Goal: Transaction & Acquisition: Purchase product/service

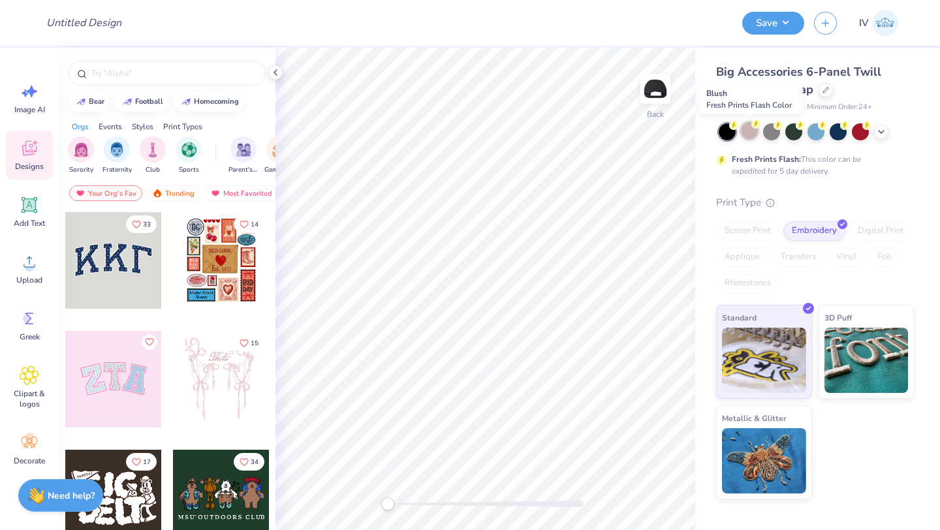
click at [750, 129] on div at bounding box center [749, 130] width 17 height 17
click at [879, 130] on icon at bounding box center [881, 130] width 10 height 10
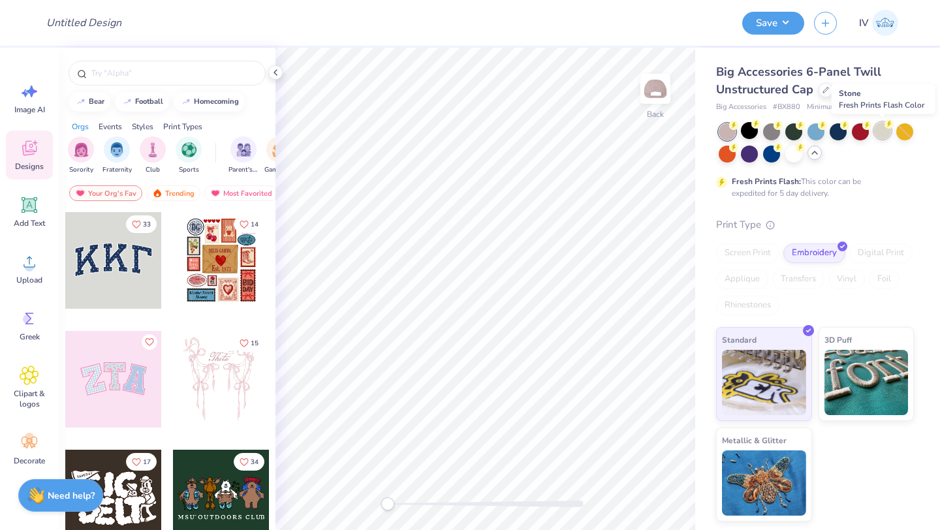
click at [880, 134] on div at bounding box center [882, 130] width 17 height 17
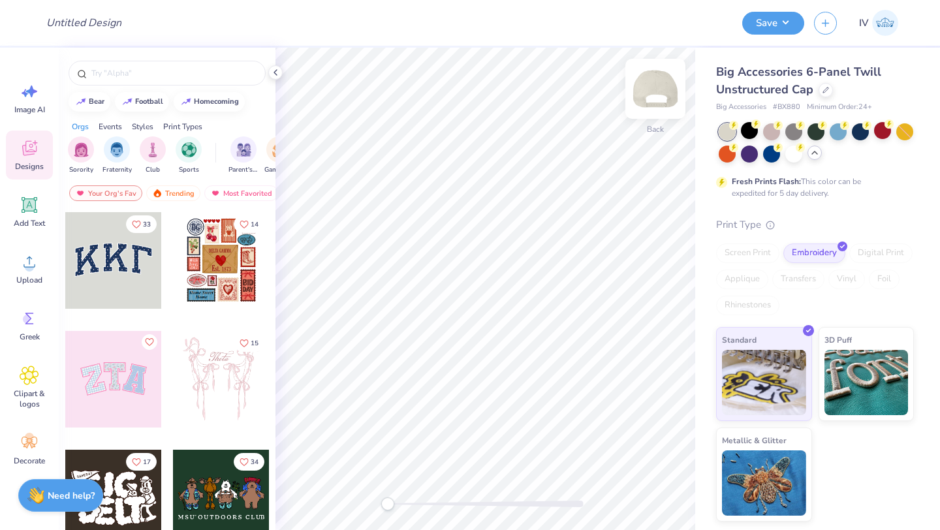
click at [646, 88] on img at bounding box center [655, 89] width 52 height 52
click at [21, 317] on icon at bounding box center [30, 319] width 20 height 20
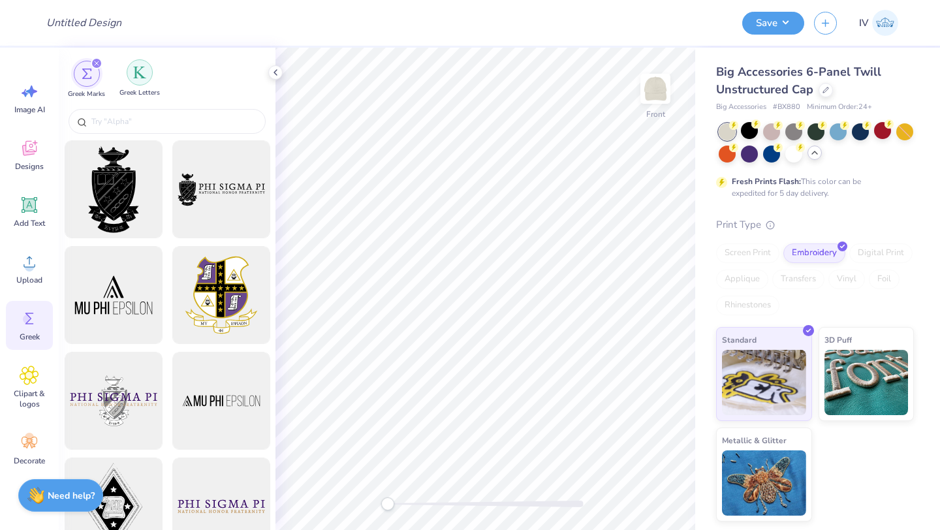
click at [138, 72] on img "filter for Greek Letters" at bounding box center [139, 72] width 13 height 13
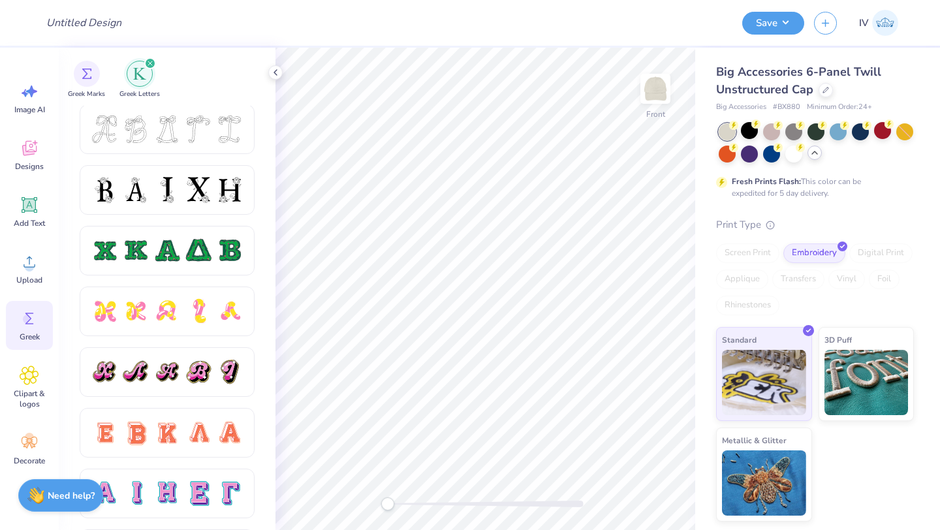
scroll to position [549, 0]
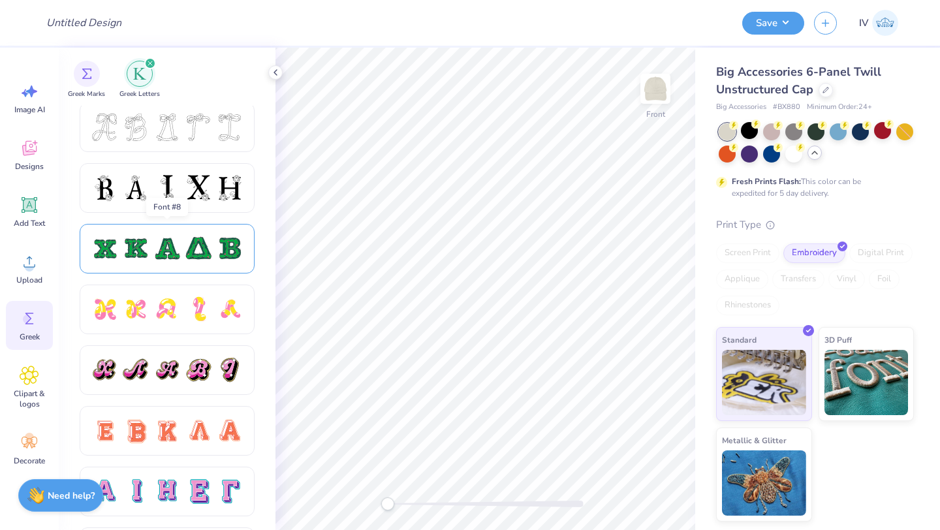
click at [188, 262] on div at bounding box center [198, 248] width 27 height 27
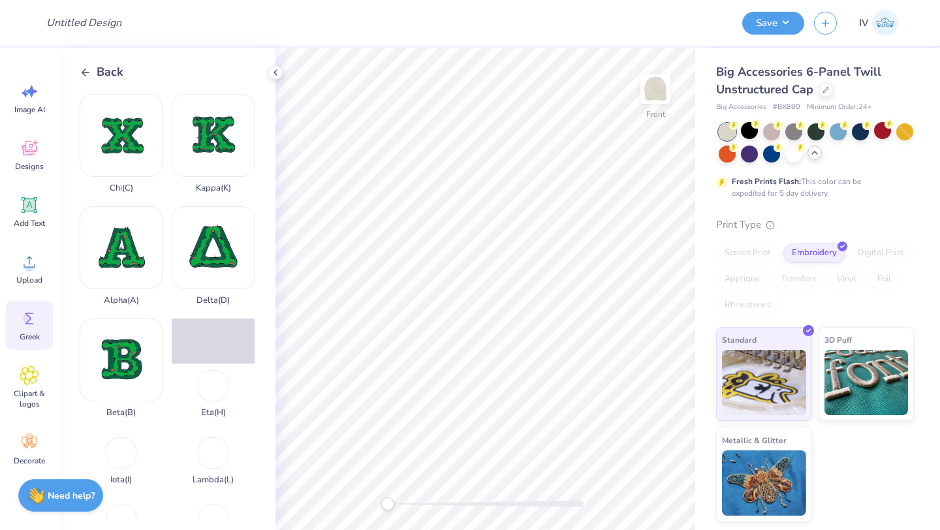
click at [85, 74] on icon at bounding box center [86, 73] width 12 height 12
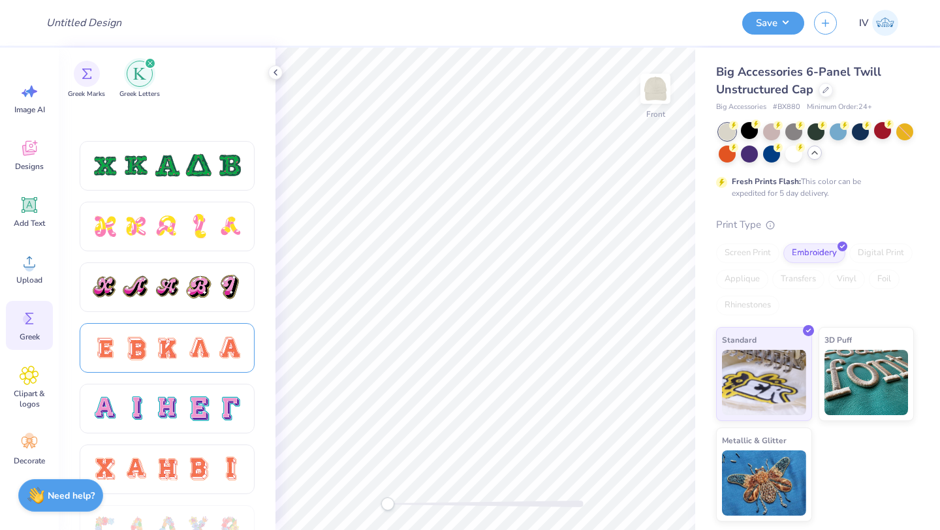
scroll to position [769, 0]
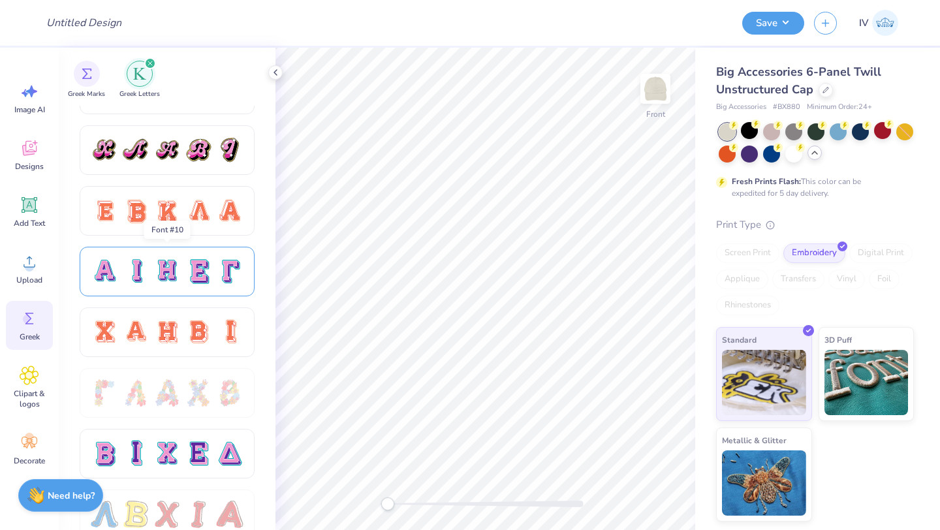
click at [150, 288] on div at bounding box center [167, 272] width 175 height 50
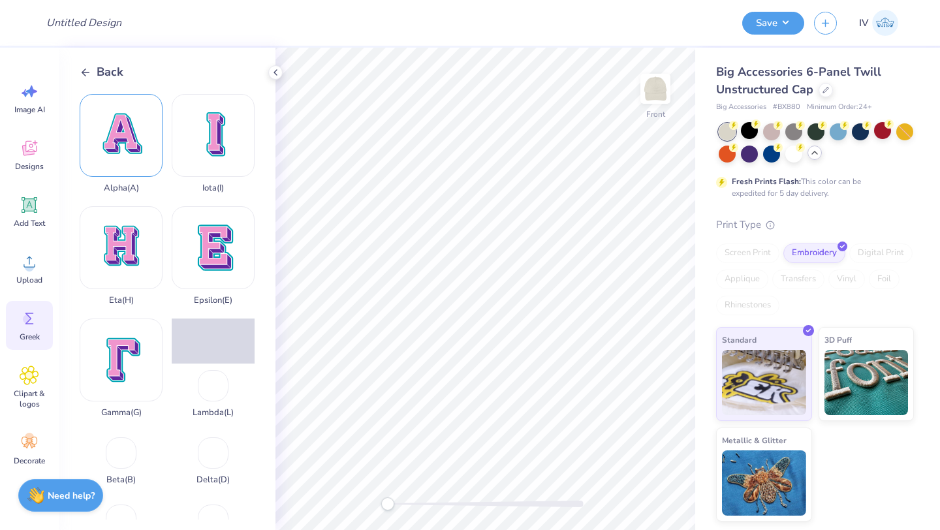
click at [138, 142] on div "Alpha ( A )" at bounding box center [121, 143] width 83 height 99
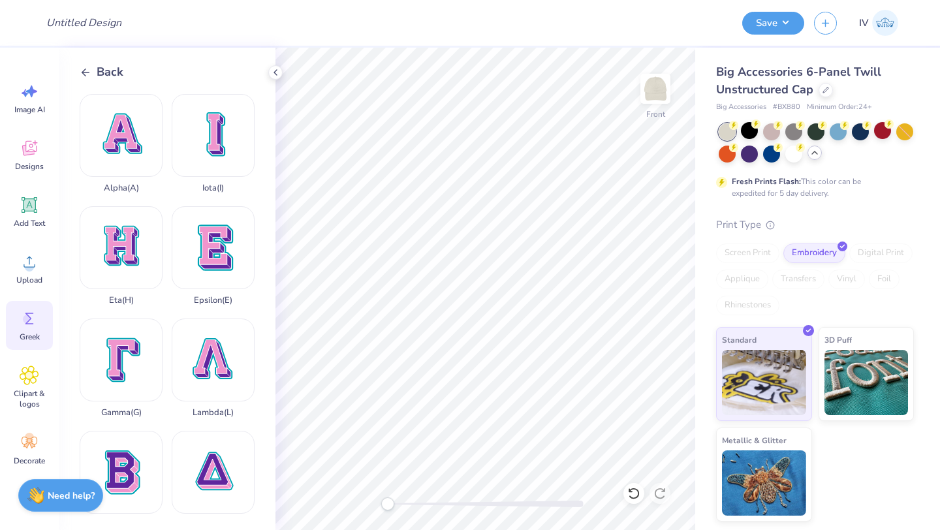
click at [84, 69] on polyline at bounding box center [83, 72] width 3 height 7
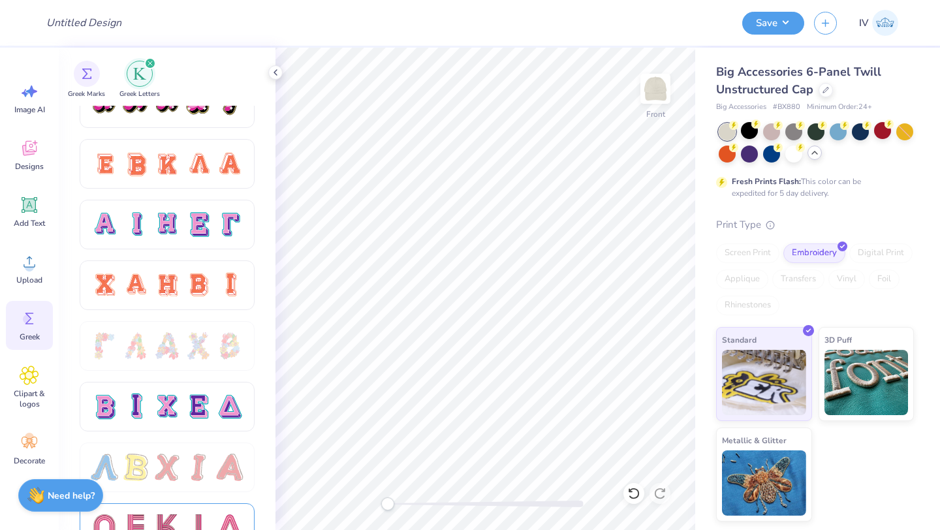
scroll to position [757, 0]
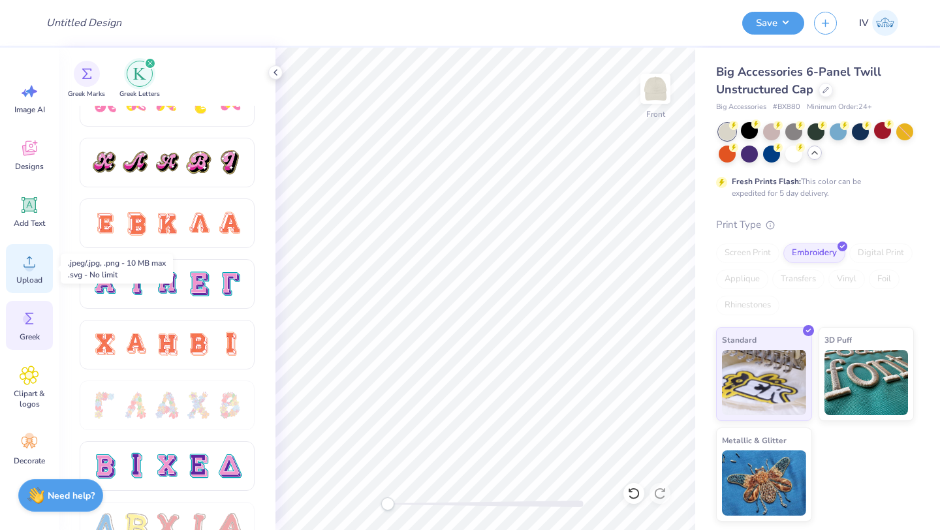
click at [28, 260] on icon at bounding box center [30, 262] width 20 height 20
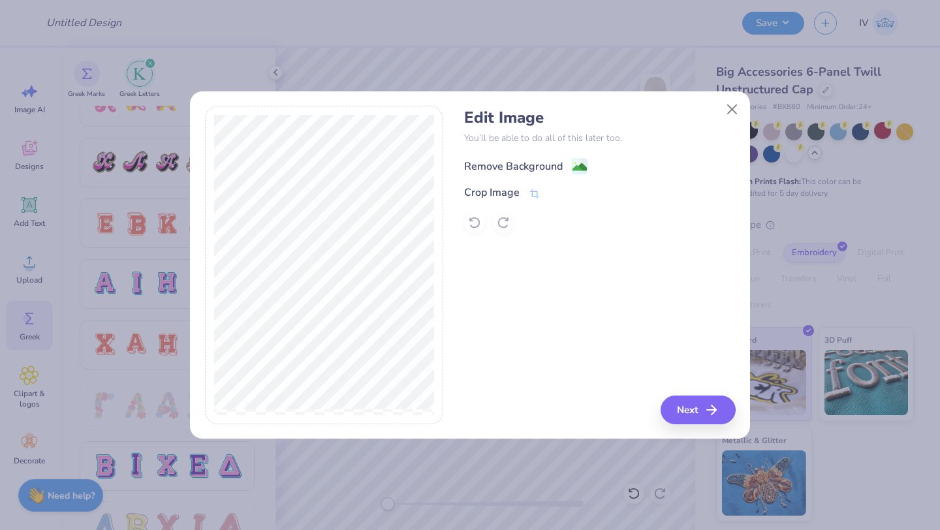
click at [578, 163] on image at bounding box center [579, 167] width 14 height 14
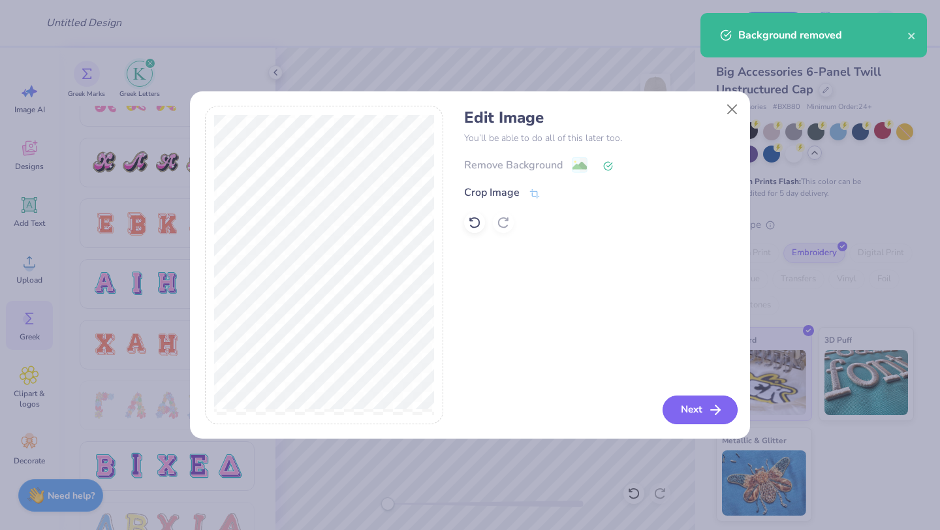
click at [700, 408] on button "Next" at bounding box center [699, 409] width 75 height 29
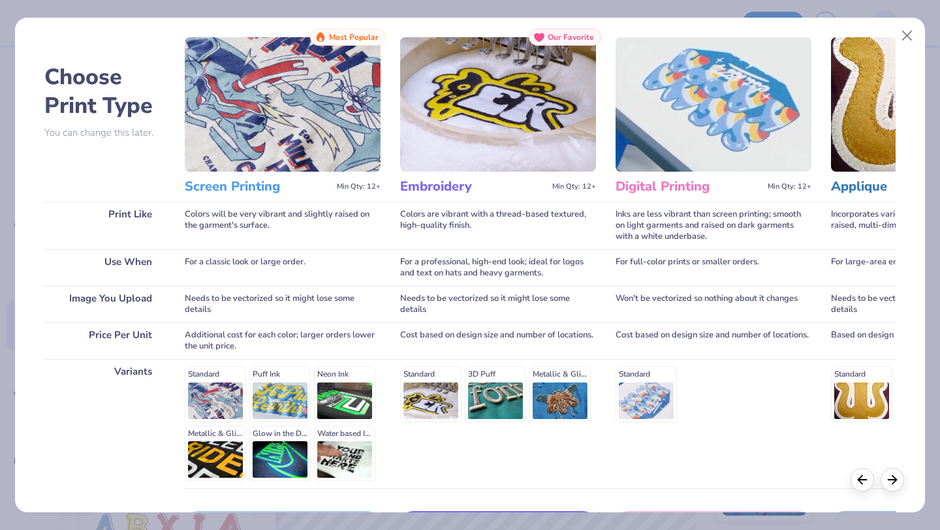
scroll to position [121, 0]
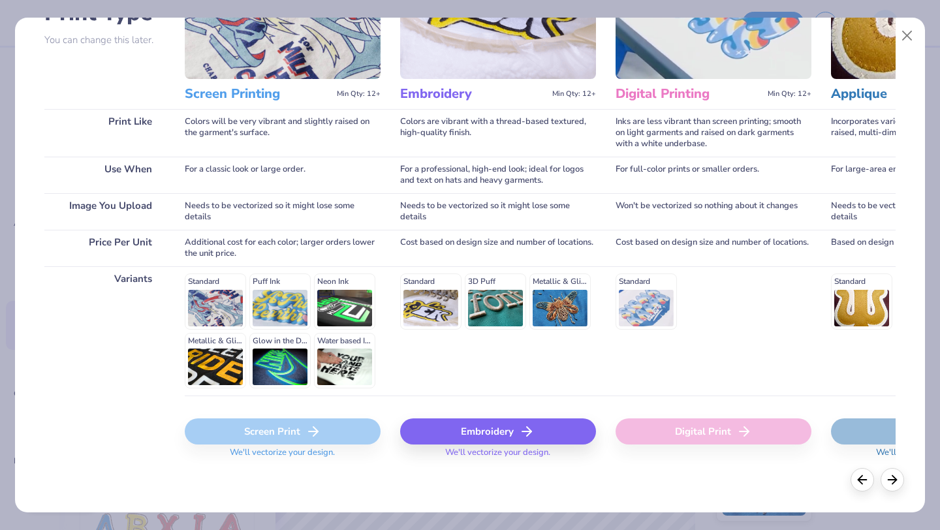
click at [485, 423] on div "Embroidery" at bounding box center [498, 431] width 196 height 26
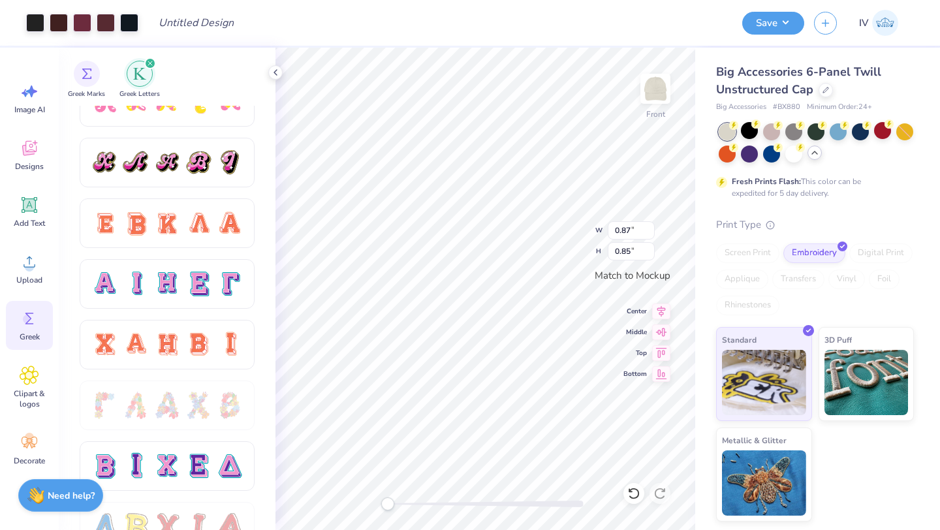
type input "0.87"
type input "0.85"
click at [20, 259] on icon at bounding box center [30, 262] width 20 height 20
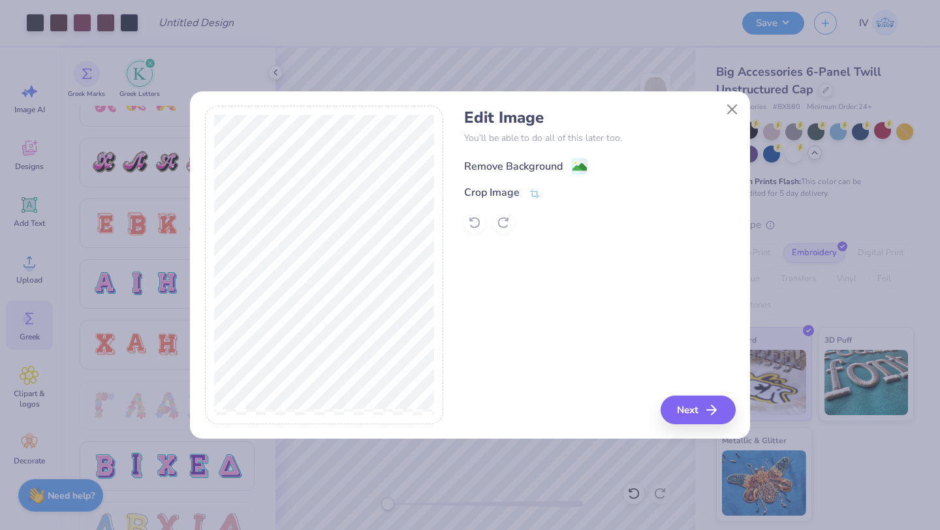
click at [583, 162] on image at bounding box center [579, 167] width 14 height 14
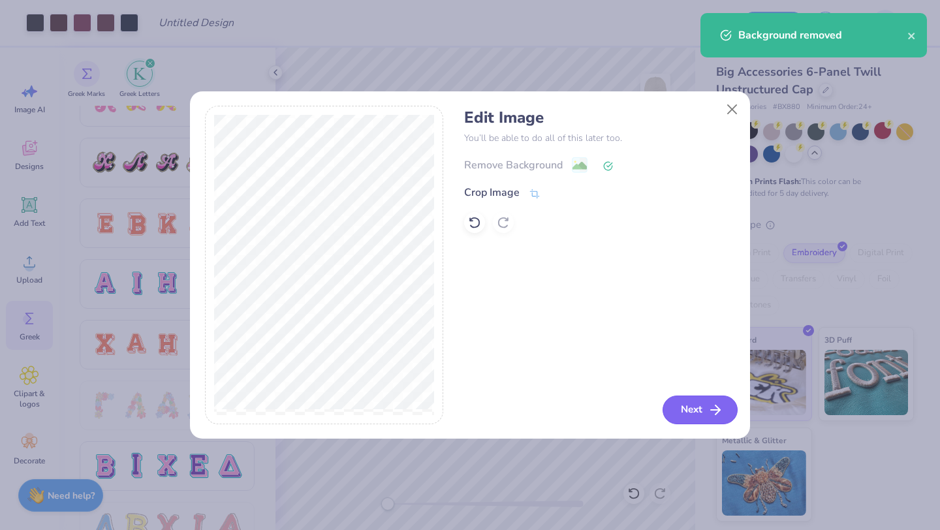
click at [697, 402] on button "Next" at bounding box center [699, 409] width 75 height 29
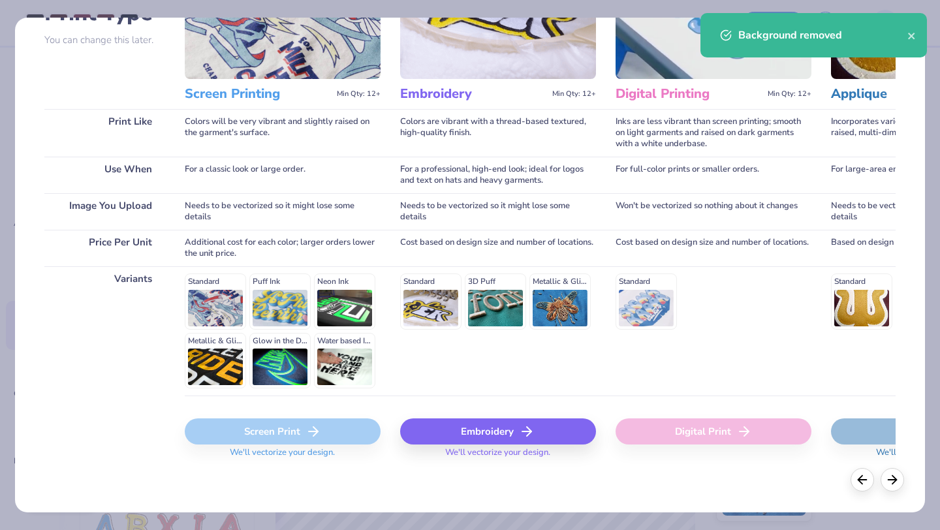
click at [491, 422] on div "Embroidery" at bounding box center [498, 431] width 196 height 26
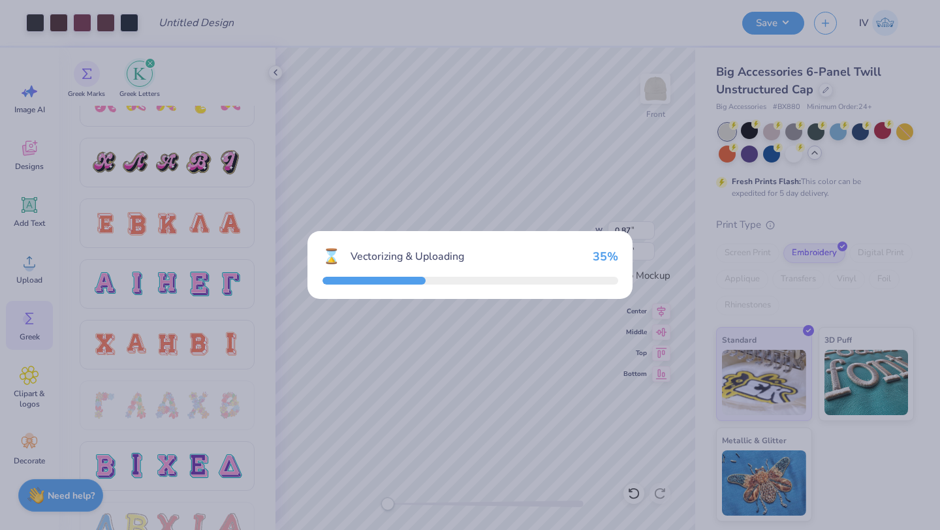
type input "0.76"
type input "0.66"
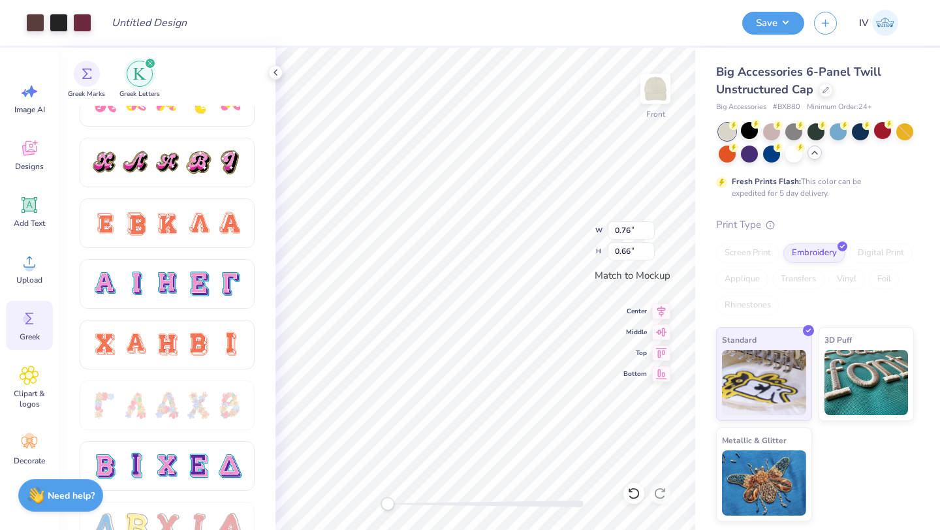
type input "0.96"
type input "0.84"
type input "0.96"
type input "0.84"
type input "0.87"
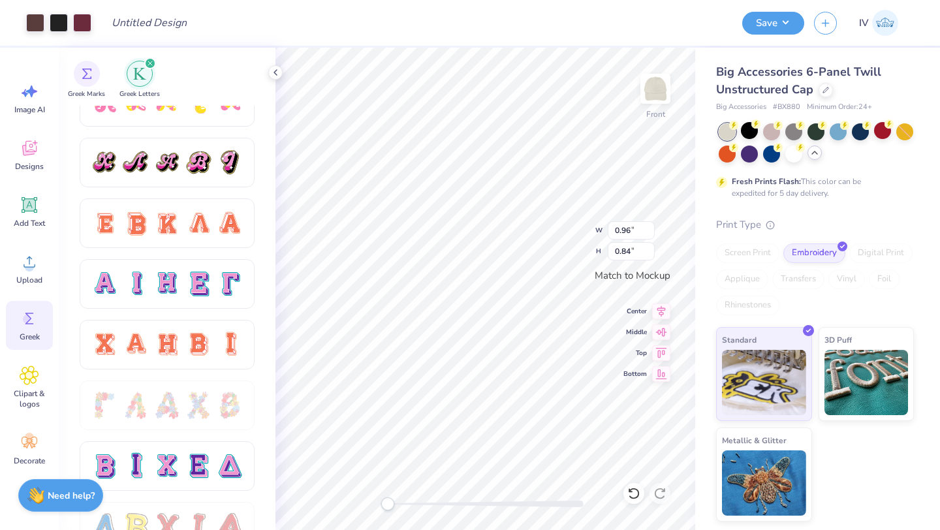
type input "0.85"
type input "0.96"
click at [638, 256] on input "0.84" at bounding box center [630, 251] width 47 height 18
click at [651, 256] on input "0.83" at bounding box center [630, 251] width 47 height 18
click at [651, 247] on input "0.84" at bounding box center [630, 251] width 47 height 18
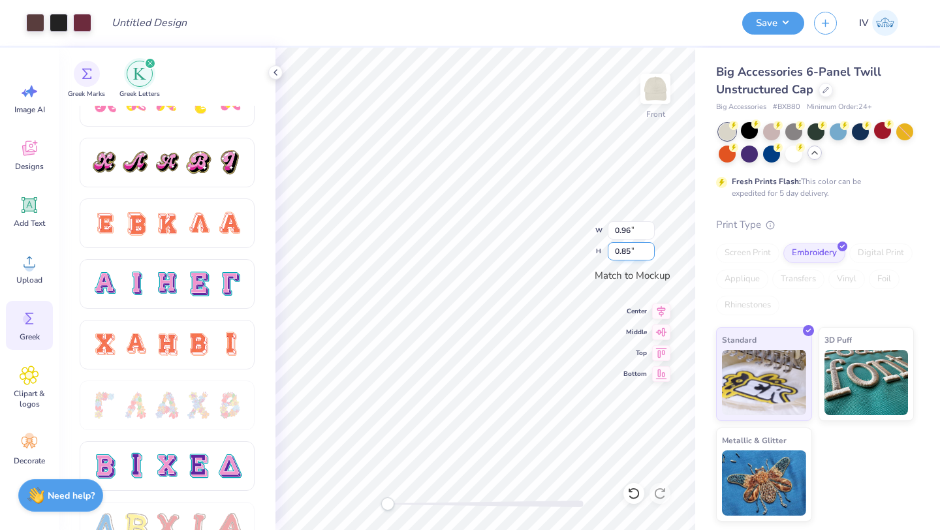
type input "0.85"
click at [651, 247] on input "0.85" at bounding box center [630, 251] width 47 height 18
type input "0.96"
type input "0.84"
type input "0.87"
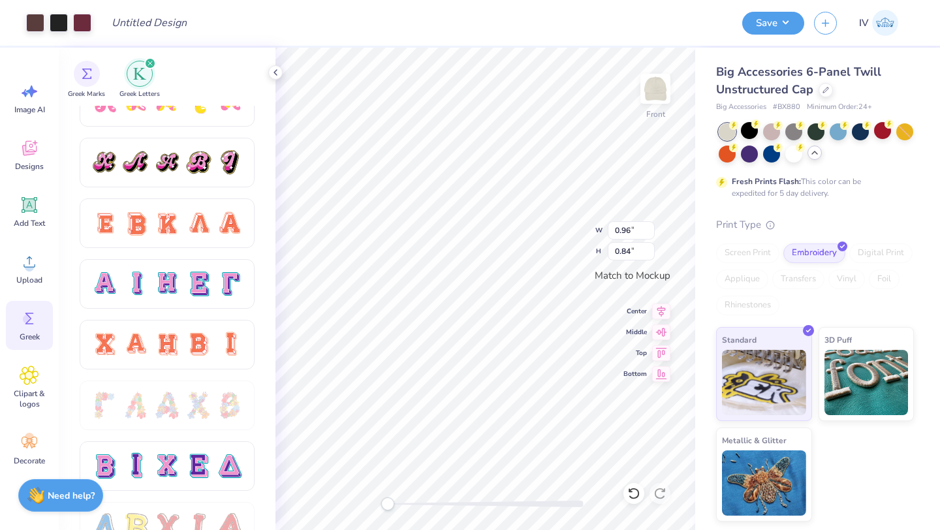
type input "0.85"
type input "0.96"
type input "0.84"
click at [649, 232] on input "0.95" at bounding box center [630, 230] width 47 height 18
click at [649, 232] on input "0.94" at bounding box center [630, 230] width 47 height 18
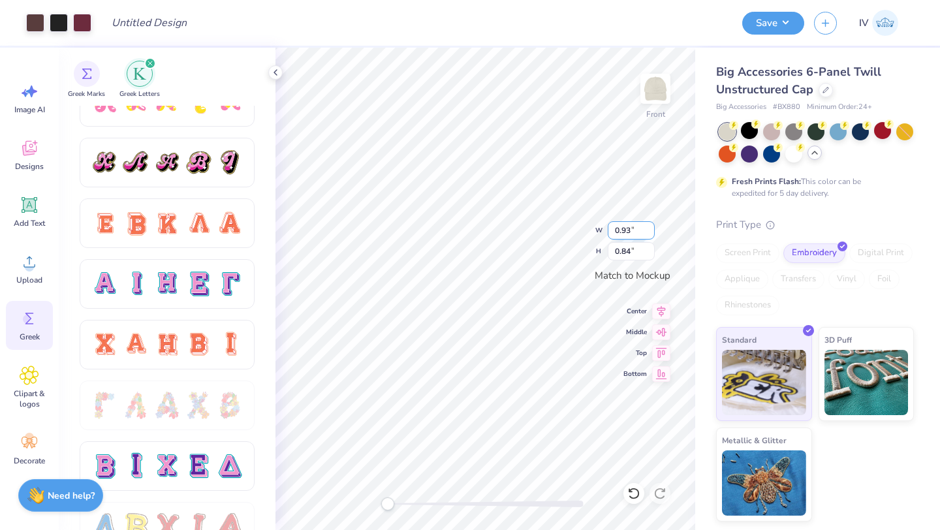
click at [649, 232] on input "0.93" at bounding box center [630, 230] width 47 height 18
click at [649, 232] on input "0.92" at bounding box center [630, 230] width 47 height 18
click at [649, 232] on input "0.91" at bounding box center [630, 230] width 47 height 18
click at [649, 232] on input "0.9" at bounding box center [630, 230] width 47 height 18
click at [649, 232] on input "0.89" at bounding box center [630, 230] width 47 height 18
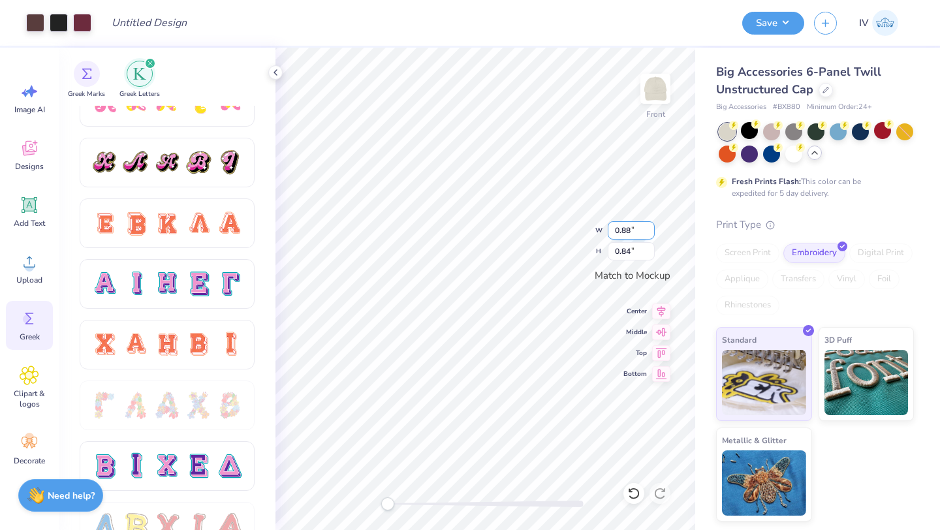
click at [649, 232] on input "0.88" at bounding box center [630, 230] width 47 height 18
type input "0.87"
click at [649, 232] on input "0.87" at bounding box center [630, 230] width 47 height 18
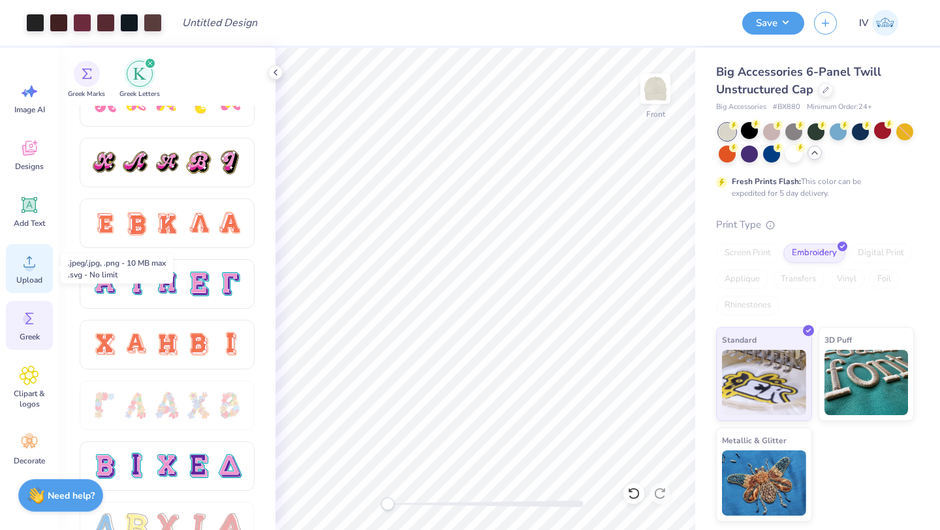
click at [29, 268] on circle at bounding box center [29, 266] width 9 height 9
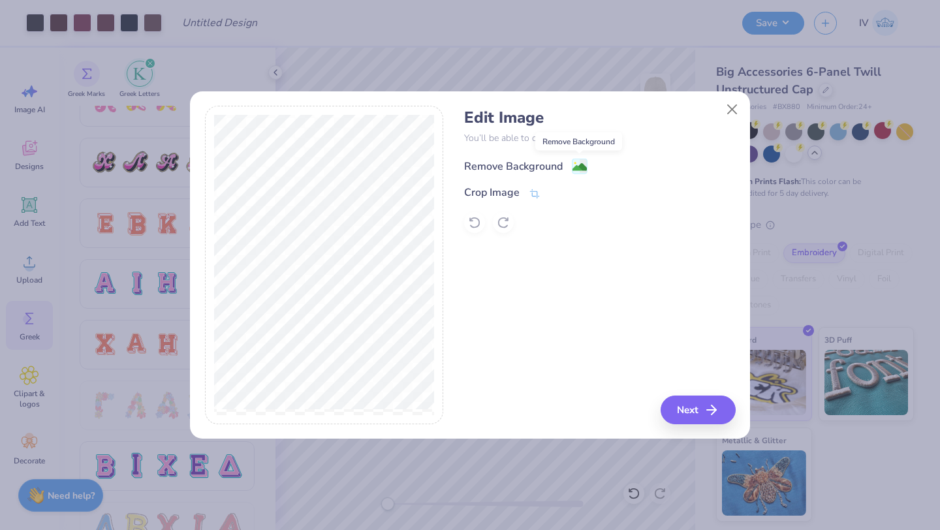
click at [579, 164] on image at bounding box center [579, 167] width 14 height 14
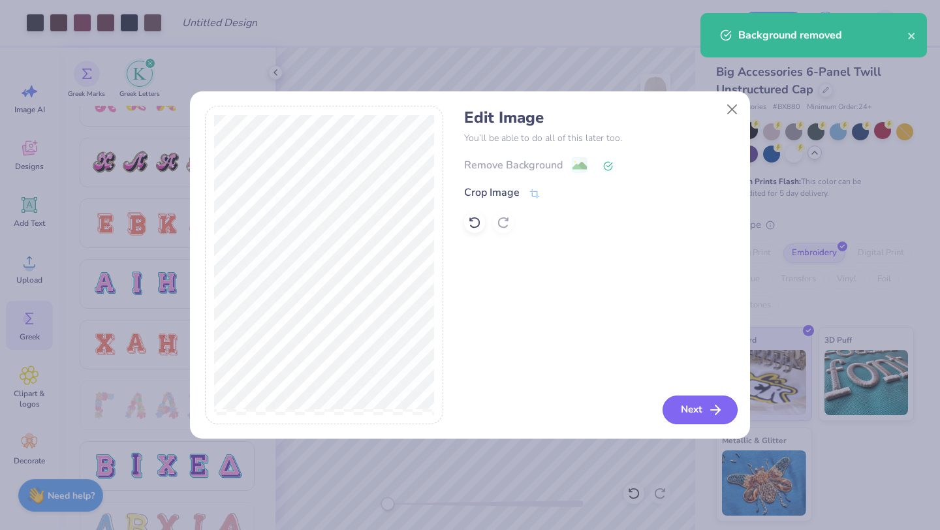
click at [690, 405] on button "Next" at bounding box center [699, 409] width 75 height 29
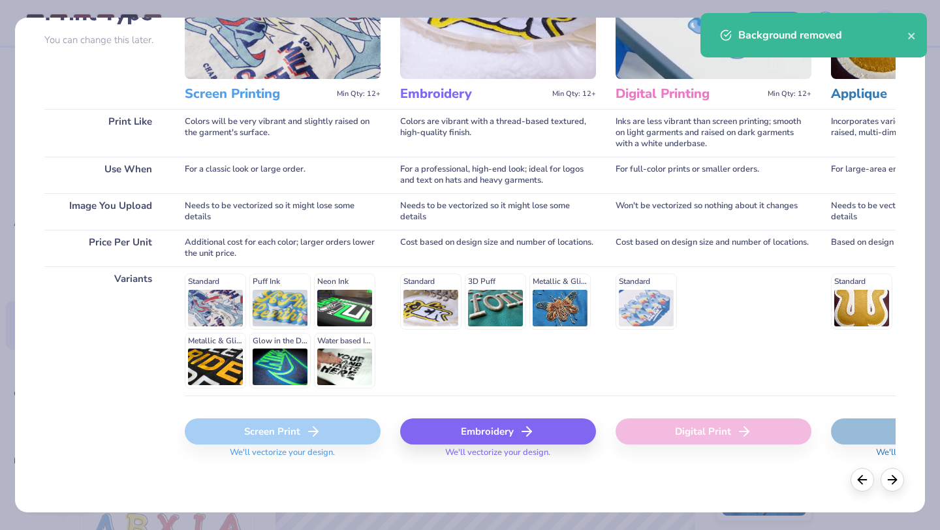
click at [487, 432] on div "Embroidery" at bounding box center [498, 431] width 196 height 26
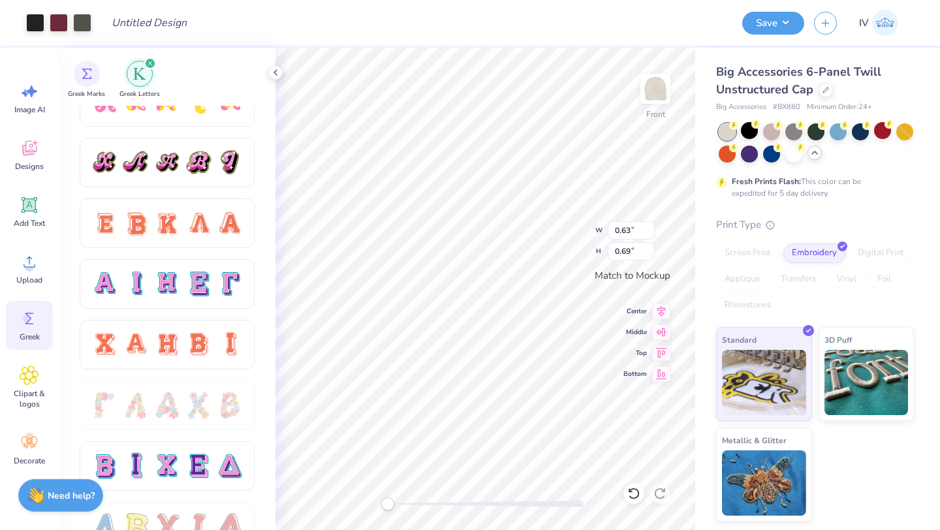
type input "0.74"
type input "0.80"
type input "0.87"
type input "0.85"
type input "0.74"
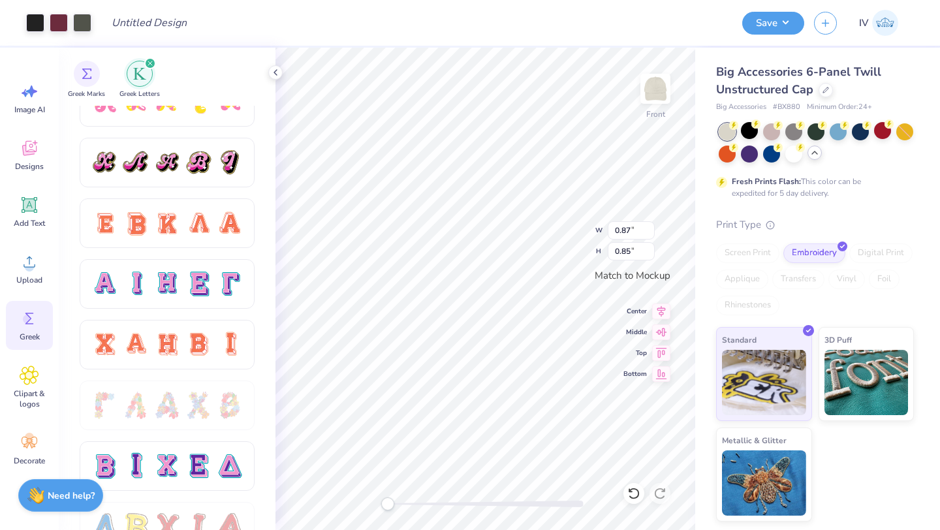
type input "0.80"
type input "0.78"
type input "0.85"
click at [630, 234] on input "0.78" at bounding box center [630, 230] width 47 height 18
click at [646, 228] on input "0.79" at bounding box center [630, 230] width 47 height 18
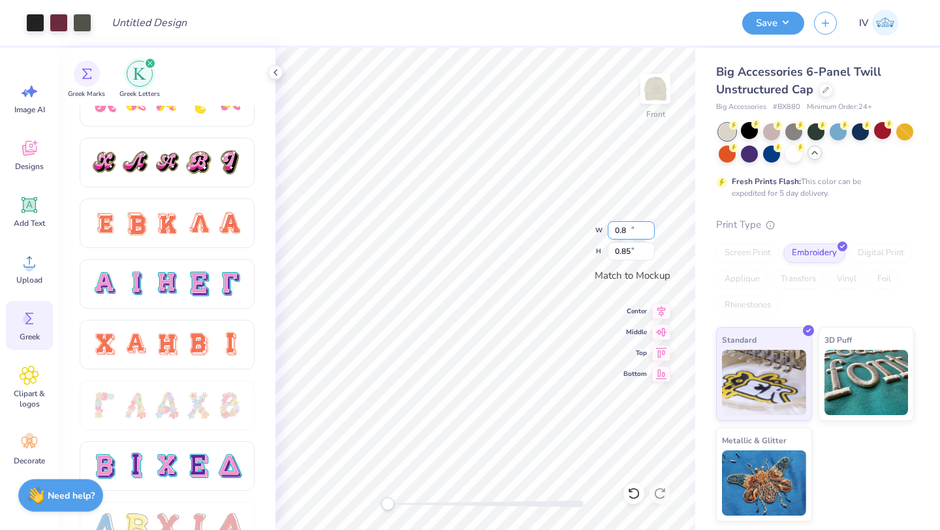
click at [646, 228] on input "0.8" at bounding box center [630, 230] width 47 height 18
click at [646, 228] on input "0.81" at bounding box center [630, 230] width 47 height 18
click at [646, 228] on input "0.82" at bounding box center [630, 230] width 47 height 18
click at [646, 228] on input "0.83" at bounding box center [630, 230] width 47 height 18
click at [646, 228] on input "0.84" at bounding box center [630, 230] width 47 height 18
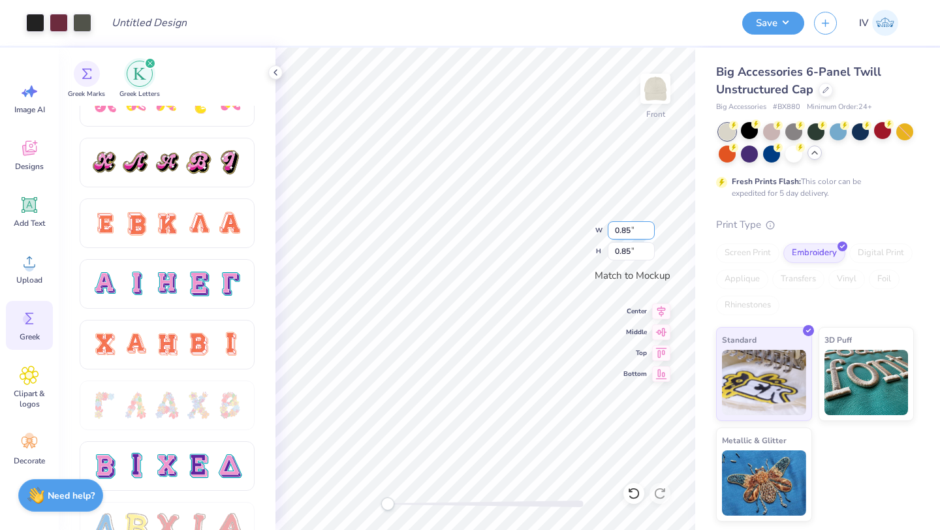
click at [646, 228] on input "0.85" at bounding box center [630, 230] width 47 height 18
click at [646, 228] on input "0.86" at bounding box center [630, 230] width 47 height 18
type input "0.87"
click at [646, 228] on input "0.87" at bounding box center [630, 230] width 47 height 18
type input "0.96"
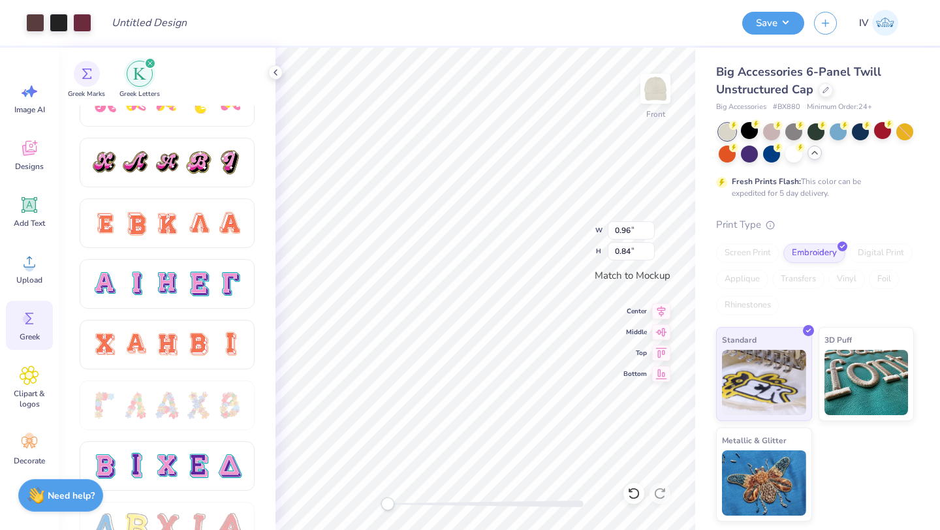
type input "0.84"
click at [657, 311] on icon at bounding box center [661, 309] width 18 height 16
type input "0.96"
type input "0.84"
click at [662, 311] on icon at bounding box center [661, 309] width 18 height 16
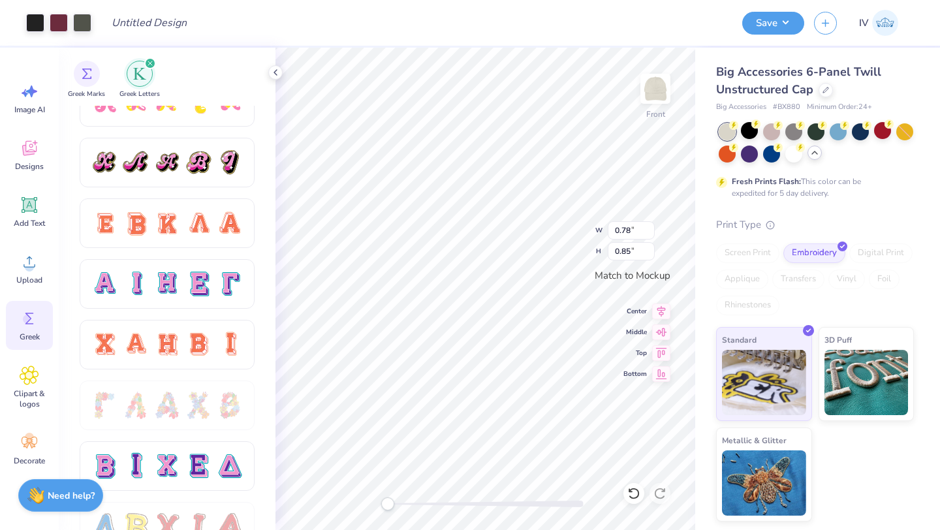
type input "0.96"
type input "0.84"
click at [654, 333] on icon at bounding box center [661, 330] width 18 height 16
click at [663, 311] on icon at bounding box center [661, 309] width 18 height 16
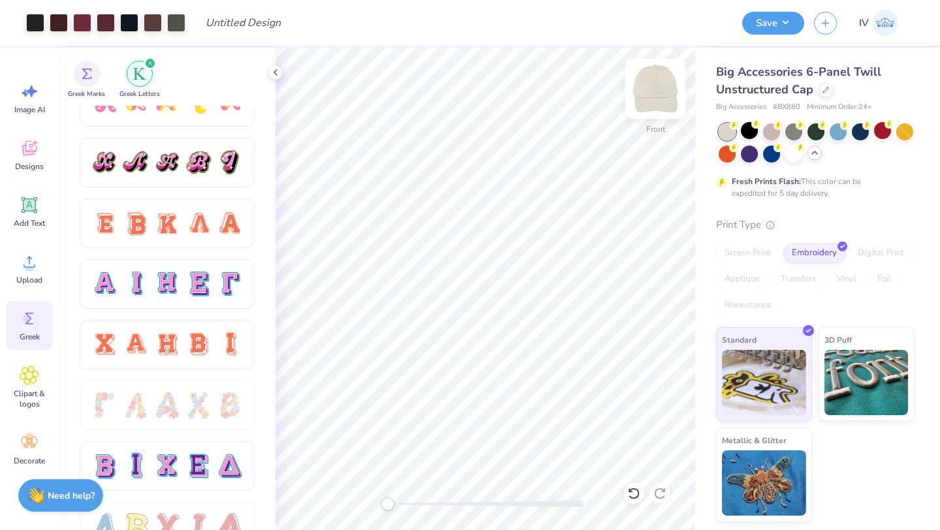
click at [650, 91] on img at bounding box center [655, 89] width 52 height 52
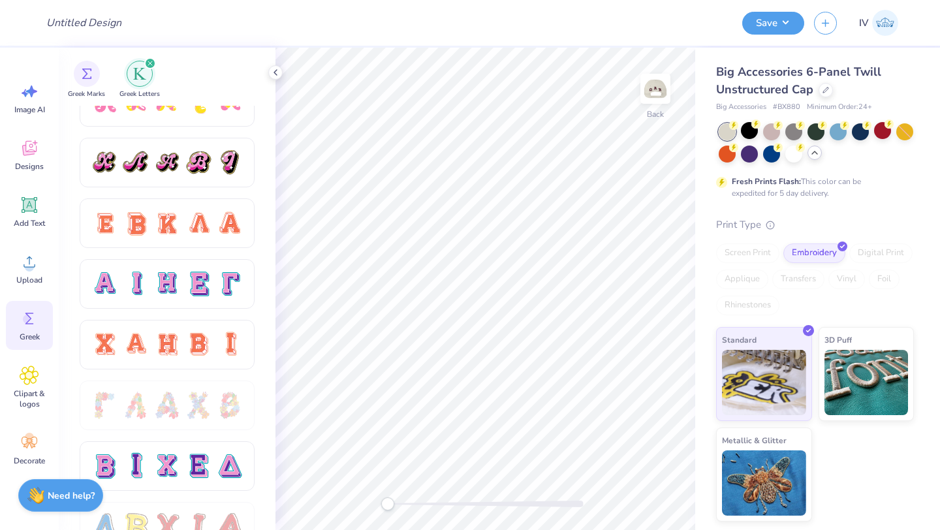
click at [22, 241] on div "Image AI Designs Add Text Upload Greek Clipart & logos Decorate" at bounding box center [29, 274] width 47 height 400
click at [14, 281] on div "Upload" at bounding box center [29, 268] width 47 height 49
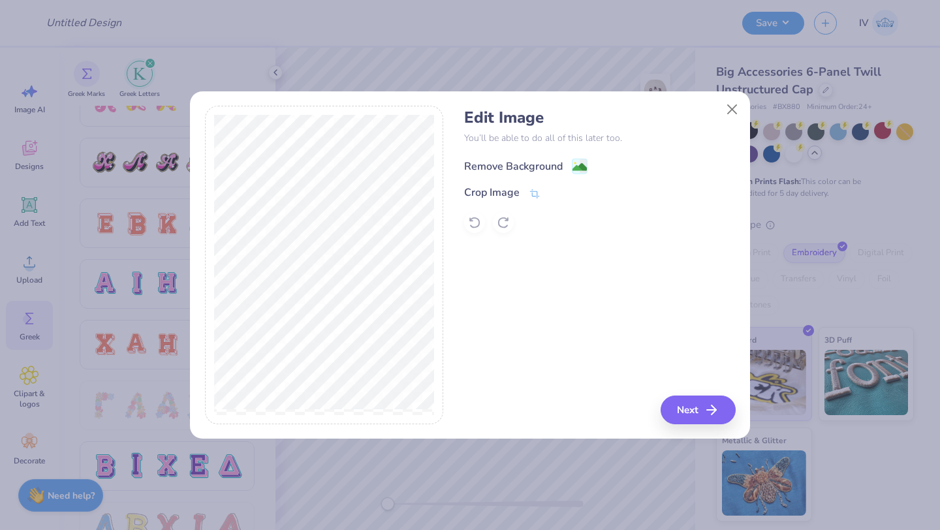
click at [575, 164] on image at bounding box center [579, 167] width 14 height 14
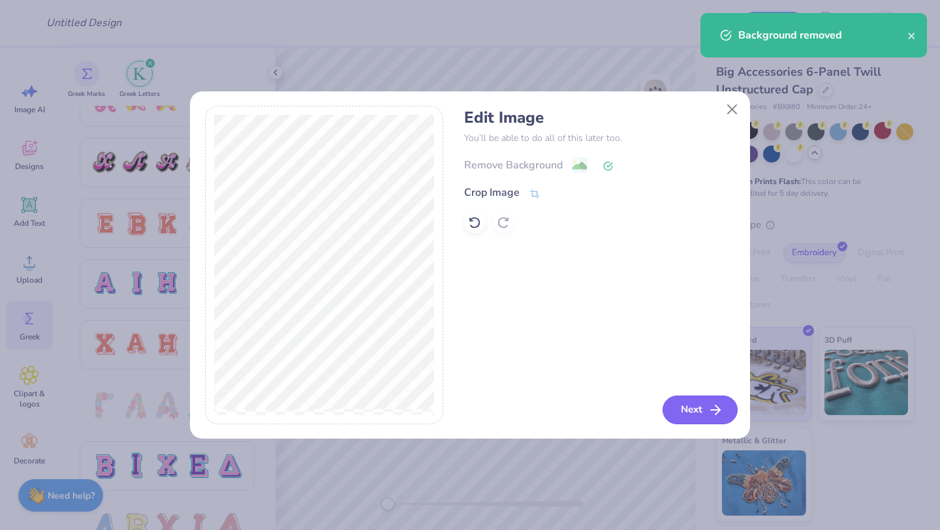
click at [692, 412] on button "Next" at bounding box center [699, 409] width 75 height 29
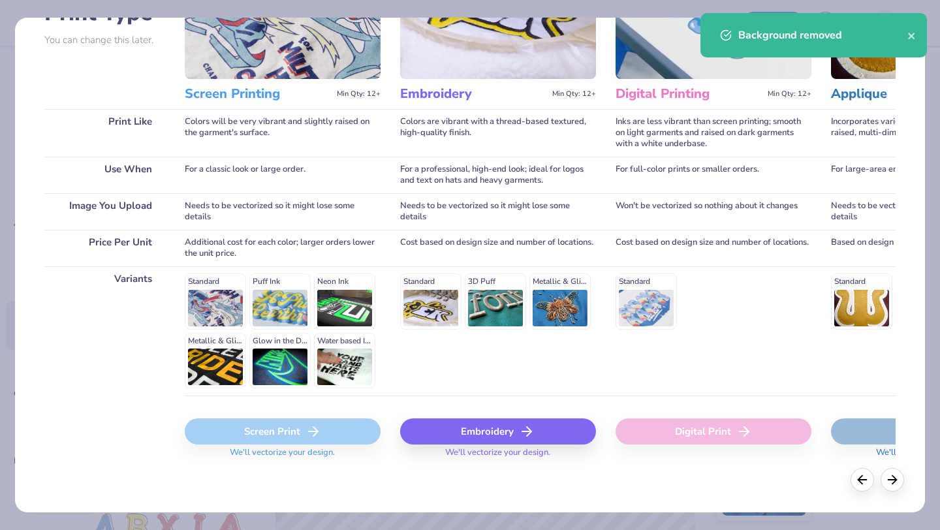
click at [486, 433] on div "Embroidery" at bounding box center [498, 431] width 196 height 26
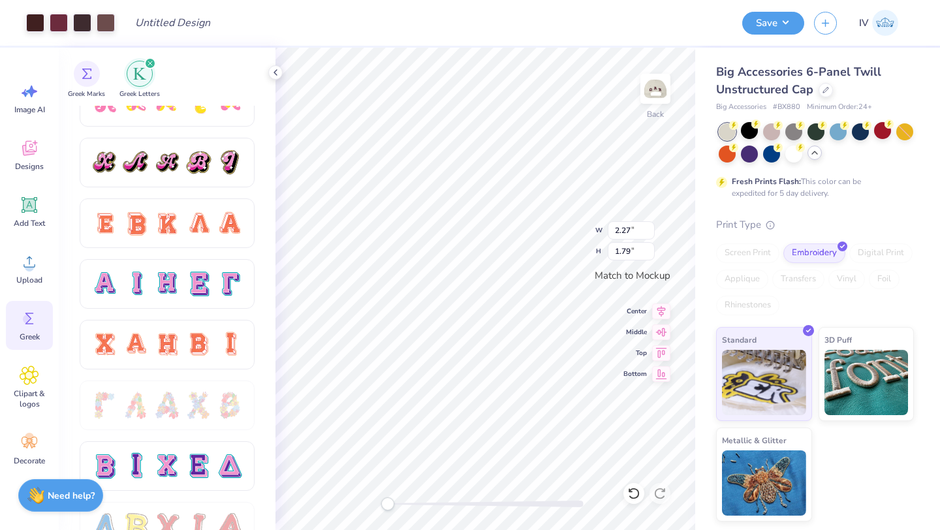
type input "2.69"
type input "2.13"
type input "3.14"
type input "2.48"
click at [657, 309] on icon at bounding box center [661, 309] width 18 height 16
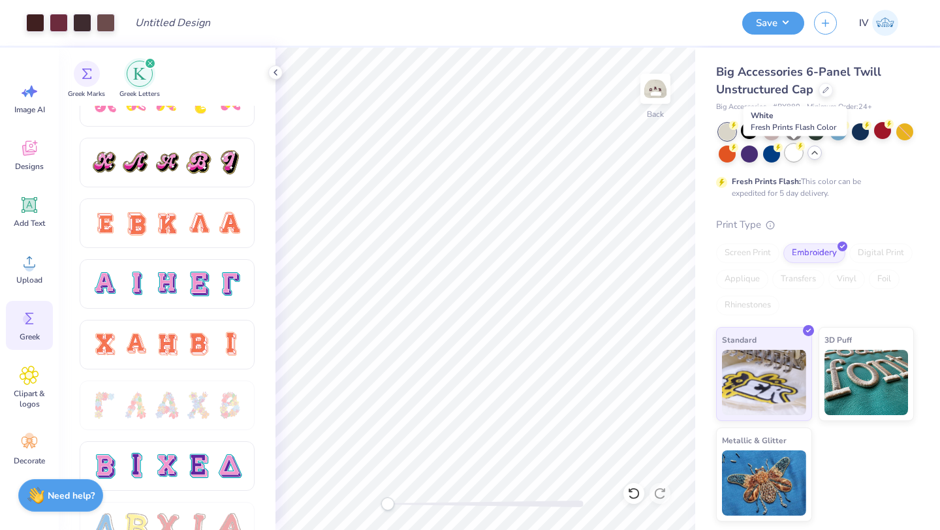
click at [791, 155] on div at bounding box center [793, 152] width 17 height 17
click at [656, 93] on img at bounding box center [655, 89] width 52 height 52
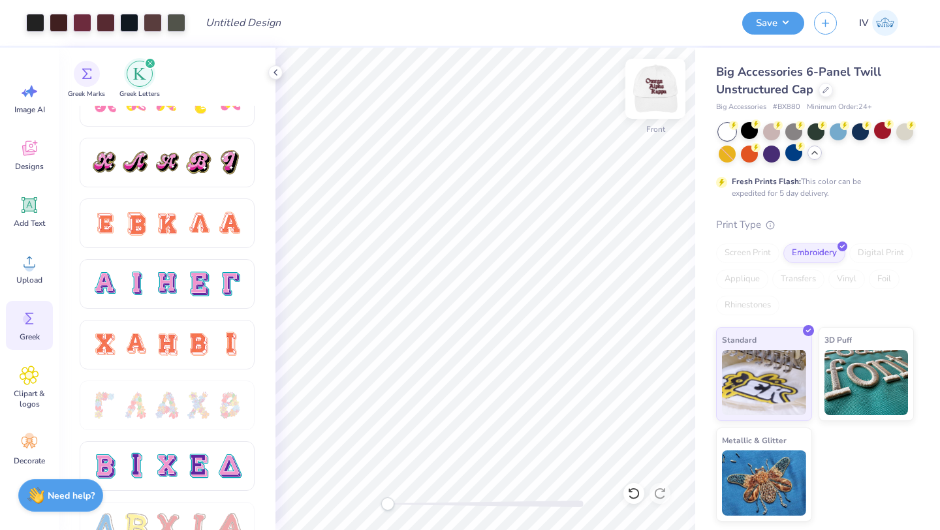
click at [654, 91] on img at bounding box center [655, 89] width 52 height 52
click at [274, 74] on icon at bounding box center [275, 72] width 10 height 10
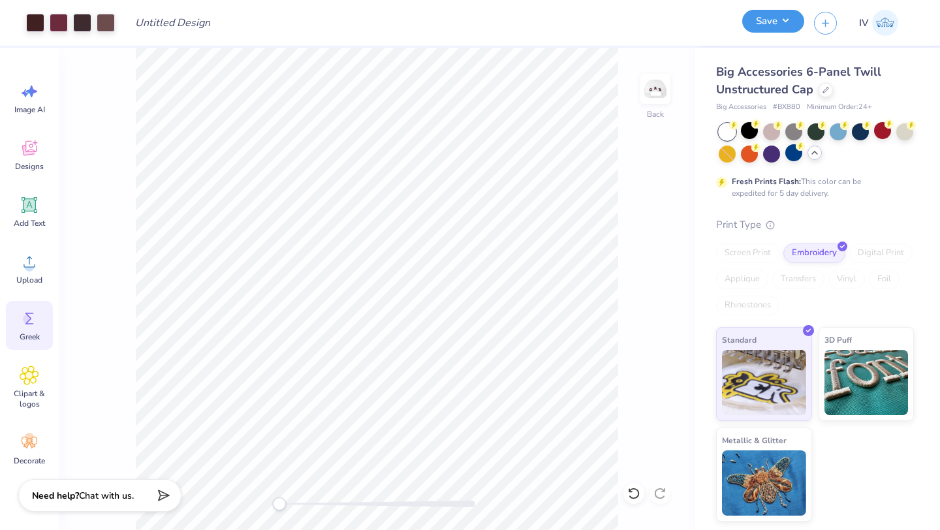
click at [780, 13] on button "Save" at bounding box center [773, 21] width 62 height 23
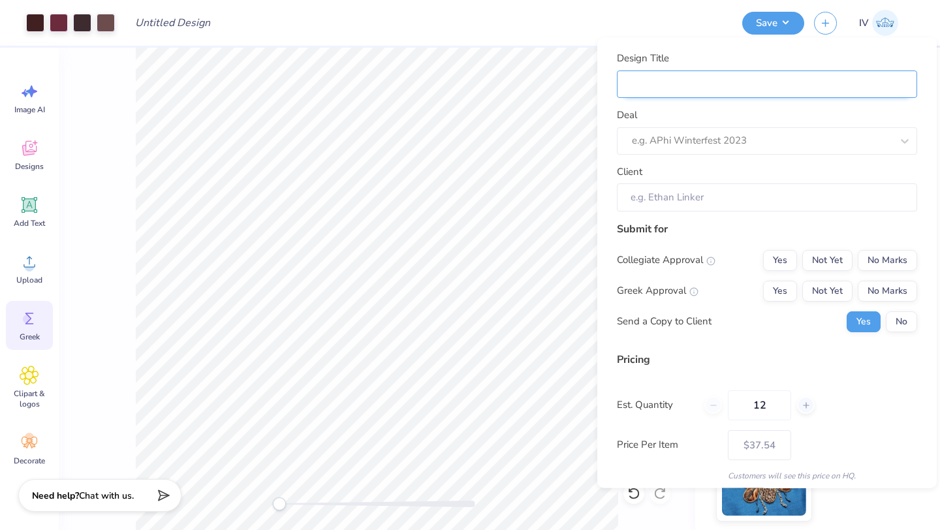
click at [649, 90] on input "Design Title" at bounding box center [767, 84] width 300 height 28
type input "C"
type input "Ca"
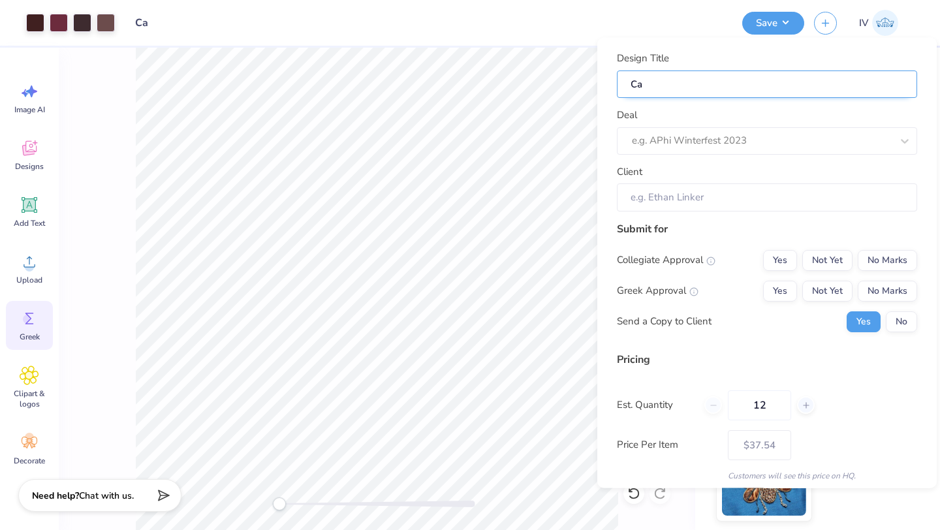
type input "Cap"
type input "Caps"
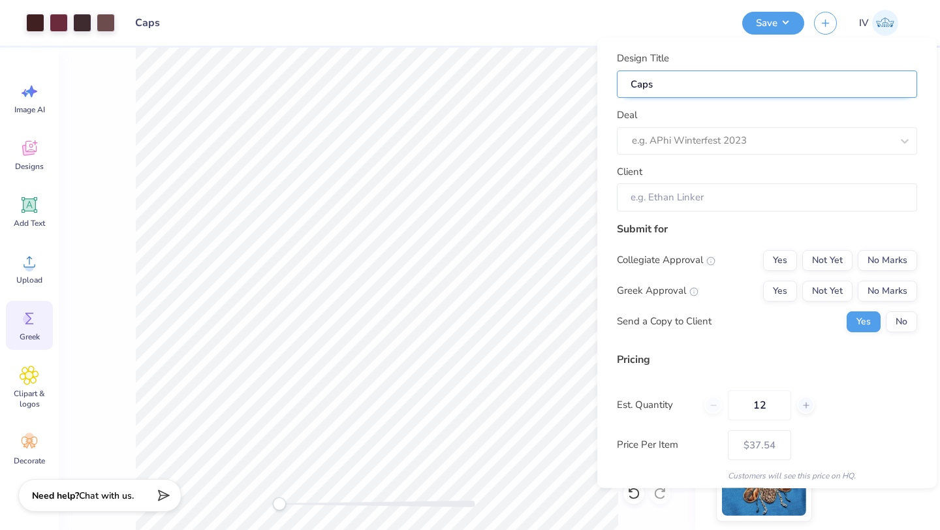
type input "Caps"
type input "Caps f"
type input "Caps fo"
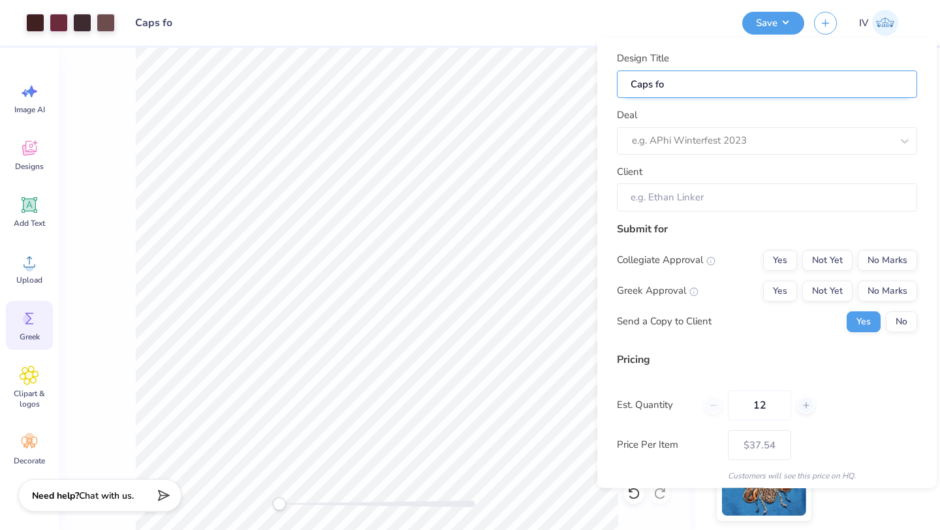
type input "Caps for"
type input "Caps for O"
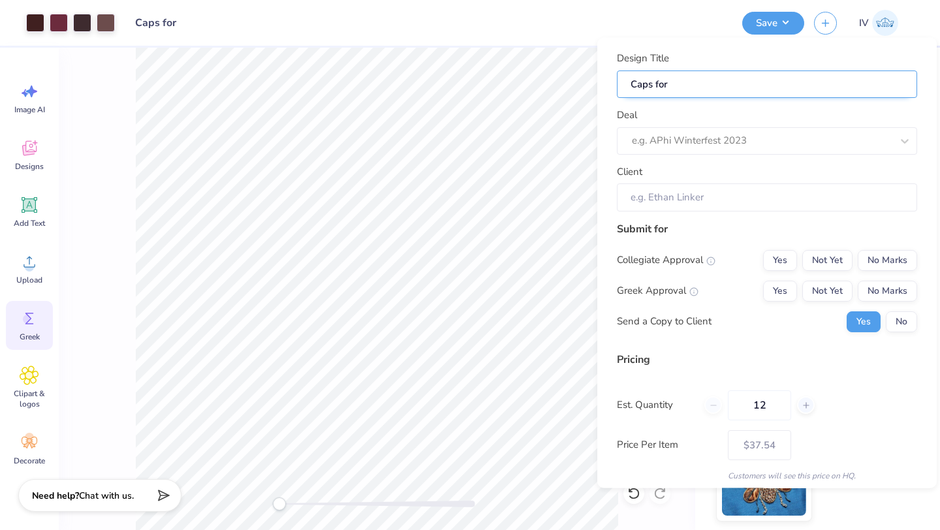
type input "Caps for O"
type input "Caps for OA"
type input "Caps for OAK"
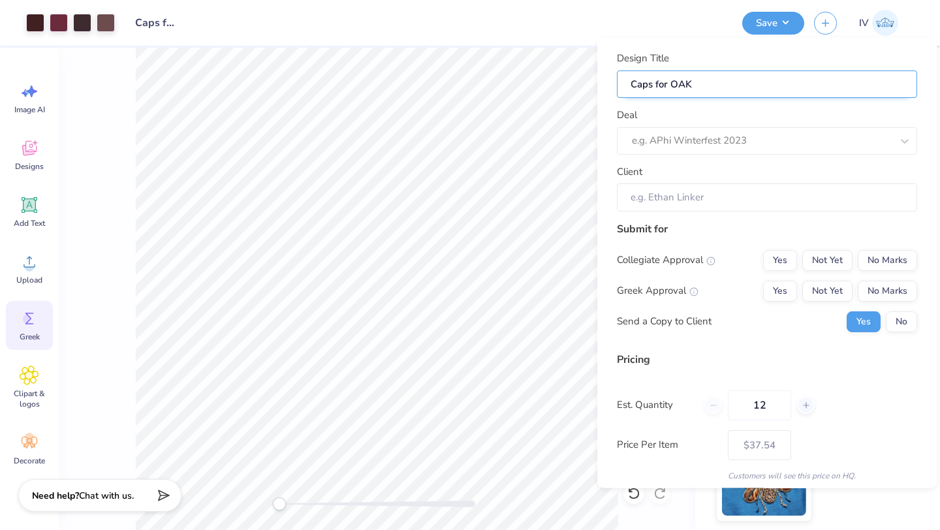
type input "Caps for OAK!"
click at [675, 135] on div at bounding box center [762, 141] width 260 height 18
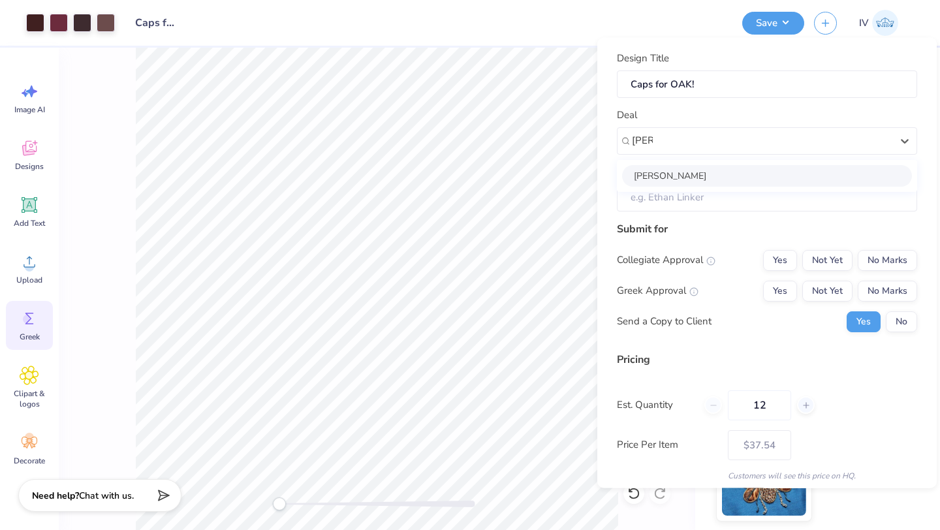
click at [658, 172] on div "[PERSON_NAME]" at bounding box center [767, 175] width 290 height 22
type input "[PERSON_NAME]"
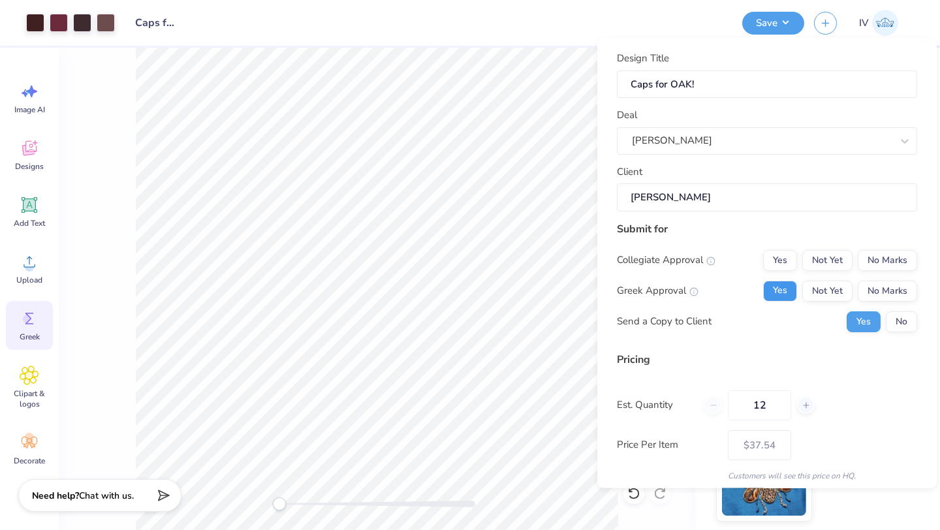
click at [790, 292] on button "Yes" at bounding box center [780, 290] width 34 height 21
click at [895, 260] on button "No Marks" at bounding box center [886, 259] width 59 height 21
type input "$37.54"
click at [912, 320] on button "No" at bounding box center [900, 321] width 31 height 21
click at [778, 406] on input "12" at bounding box center [759, 405] width 63 height 30
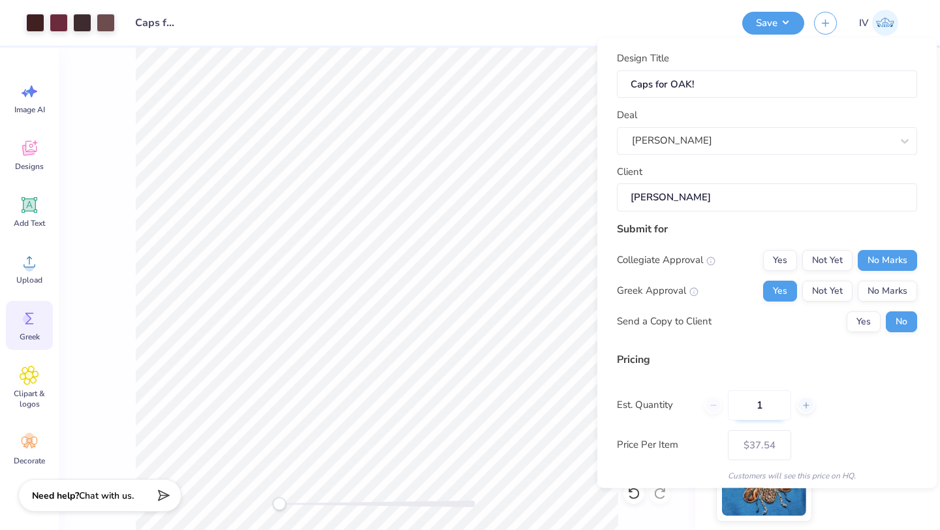
type input "15"
type input "$34.26"
type input "15"
click at [887, 438] on div "Price Per Item $34.26" at bounding box center [767, 444] width 300 height 30
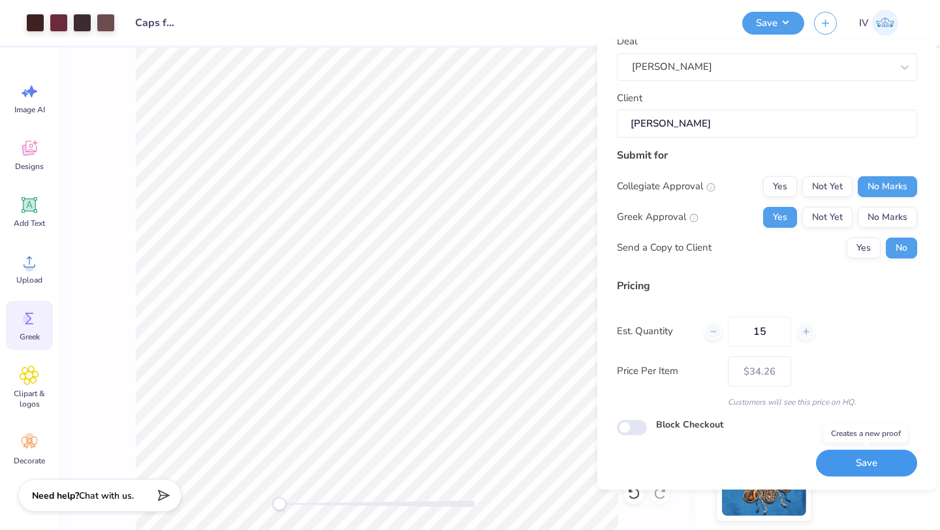
click at [846, 466] on button "Save" at bounding box center [866, 463] width 101 height 27
type input "$34.26"
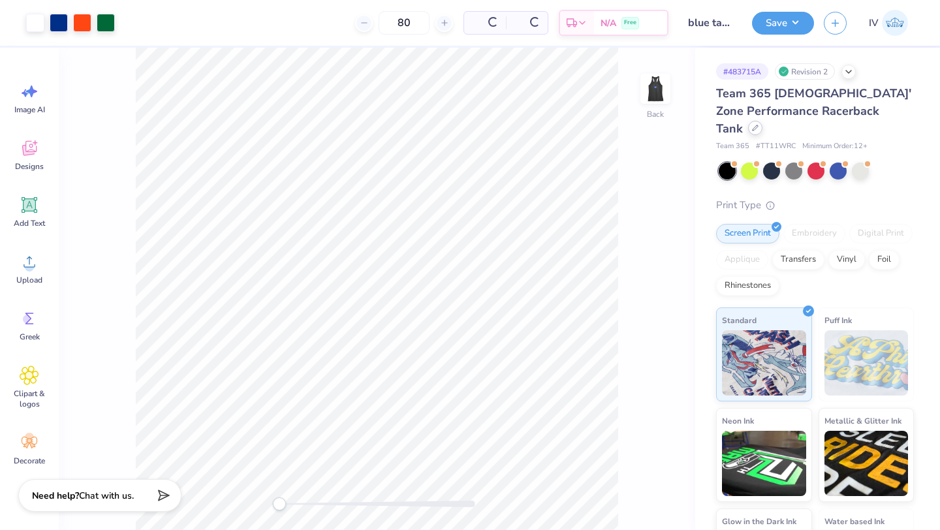
click at [883, 117] on div "Team 365 Ladies' Zone Performance Racerback Tank" at bounding box center [815, 111] width 198 height 53
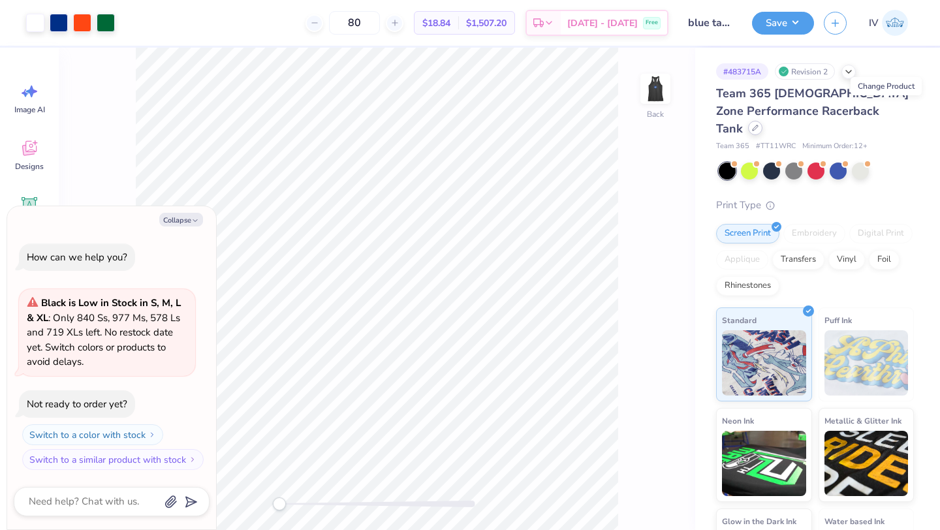
click at [758, 125] on icon at bounding box center [755, 128] width 7 height 7
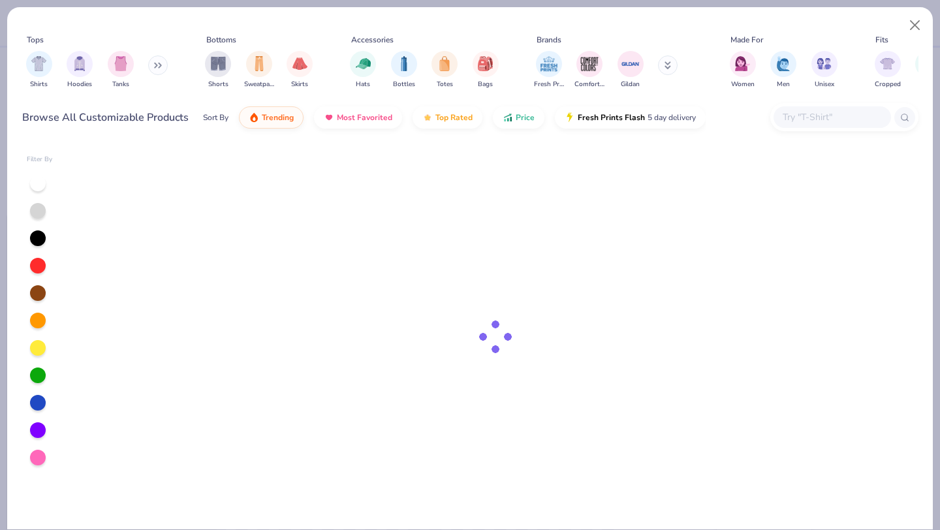
type textarea "x"
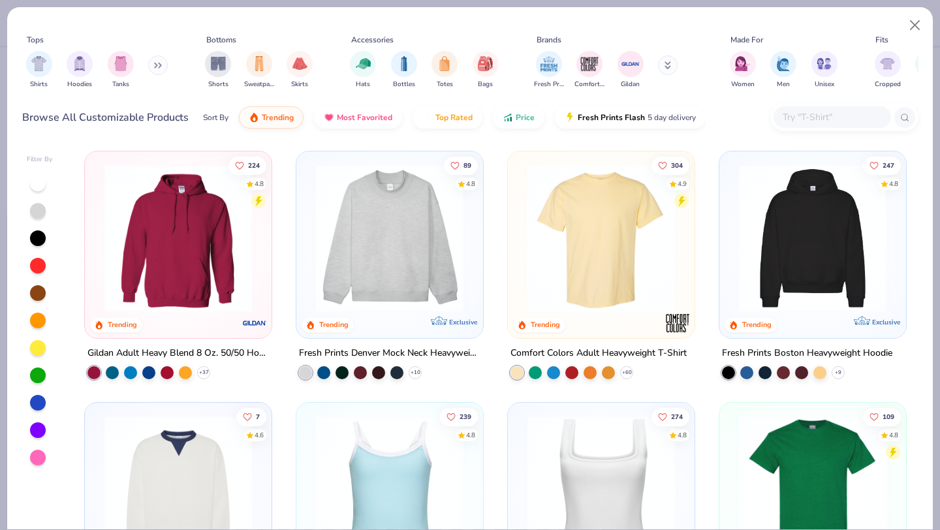
click at [791, 118] on input "text" at bounding box center [831, 117] width 100 height 15
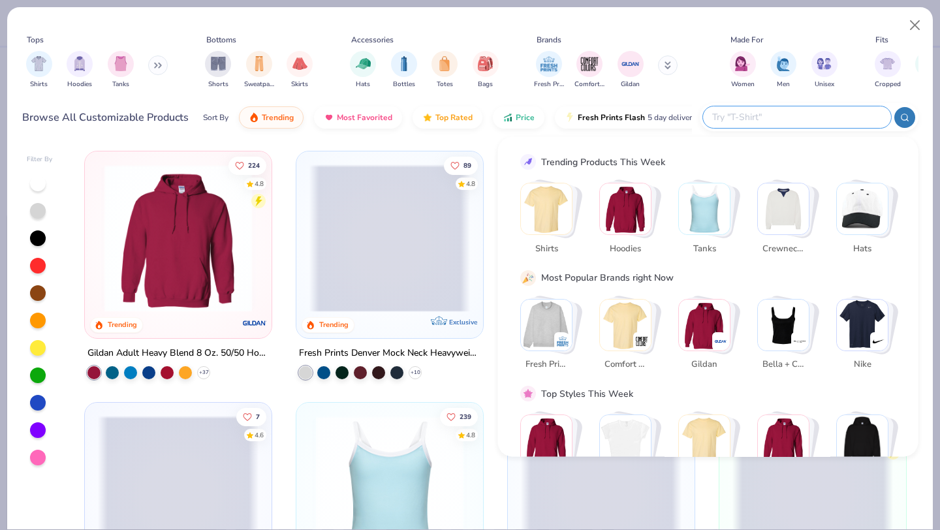
paste input "LST356"
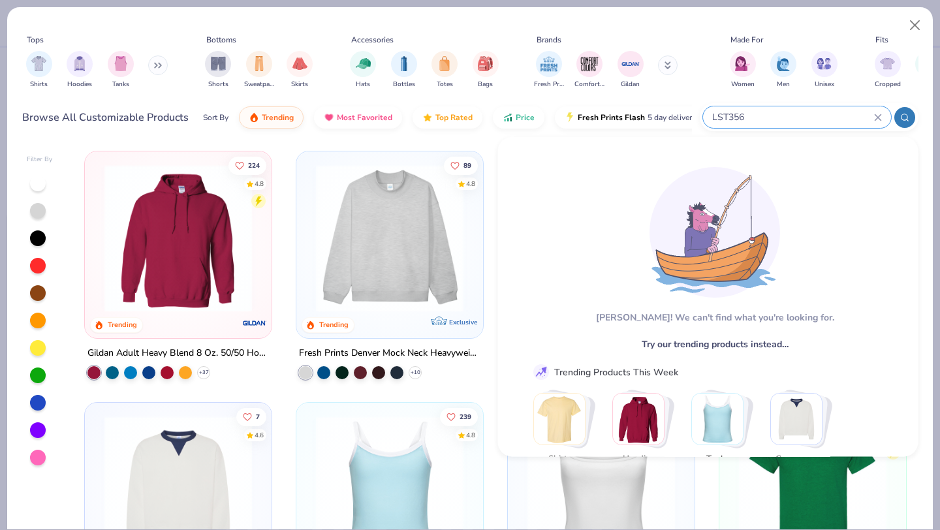
type input "LST356"
